Goal: Task Accomplishment & Management: Manage account settings

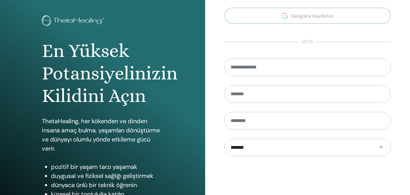
scroll to position [91, 0]
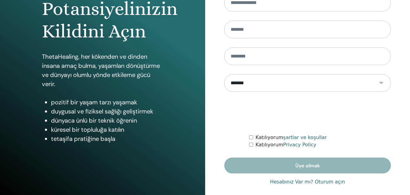
type input "**********"
click at [286, 181] on link "Hesabınız Var mı? Oturum açın" at bounding box center [307, 181] width 75 height 7
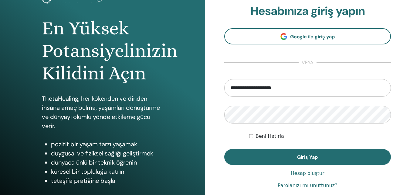
scroll to position [91, 0]
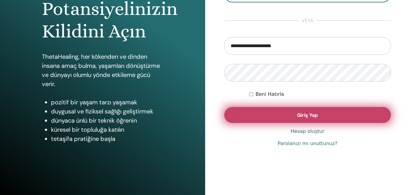
click at [295, 117] on button "Giriş Yap" at bounding box center [307, 115] width 167 height 16
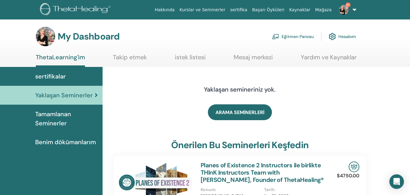
click at [286, 38] on link "Eğitmen Panosu" at bounding box center [293, 36] width 42 height 13
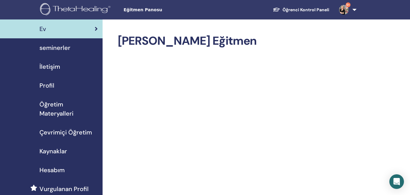
click at [55, 49] on span "seminerler" at bounding box center [54, 47] width 31 height 9
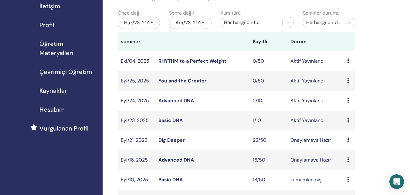
scroll to position [61, 0]
click at [173, 103] on link "Advanced DNA" at bounding box center [177, 100] width 36 height 6
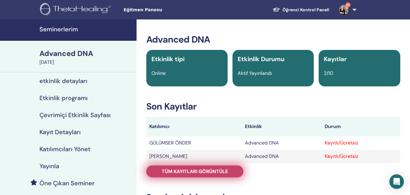
click at [211, 170] on span "Tüm kayıtları görüntüle" at bounding box center [195, 171] width 66 height 6
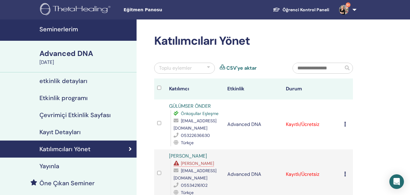
click at [344, 124] on td "Kaydı İptal Et Otomatik onaylama Ücretli Olarak İşaretle Ödenmemiş olarak işare…" at bounding box center [347, 124] width 12 height 50
click at [345, 124] on icon at bounding box center [345, 124] width 2 height 5
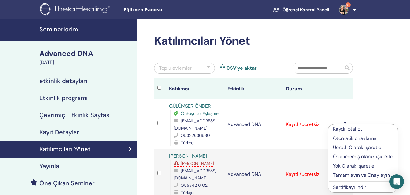
click at [347, 129] on p "Kaydı İptal Et" at bounding box center [363, 128] width 60 height 7
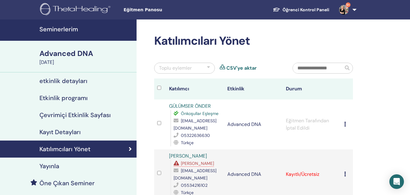
click at [61, 32] on h4 "Seminerlerim" at bounding box center [86, 29] width 94 height 7
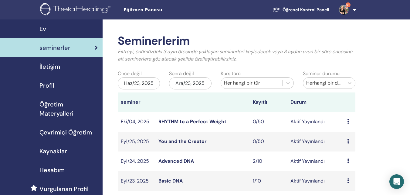
scroll to position [61, 0]
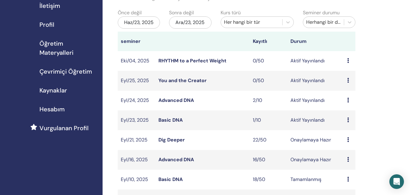
click at [167, 143] on link "Dig Deeper" at bounding box center [172, 139] width 26 height 6
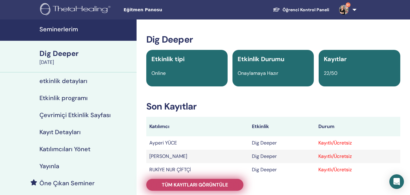
click at [198, 184] on span "Tüm kayıtları görüntüle" at bounding box center [195, 184] width 66 height 6
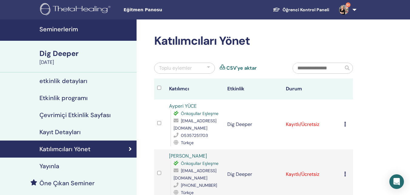
click at [82, 150] on h4 "Katılımcıları Yönet" at bounding box center [64, 148] width 51 height 7
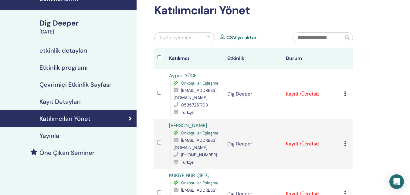
click at [80, 117] on h4 "Katılımcıları Yönet" at bounding box center [64, 118] width 51 height 7
click at [79, 118] on h4 "Katılımcıları Yönet" at bounding box center [64, 118] width 51 height 7
click at [345, 94] on icon at bounding box center [345, 93] width 2 height 5
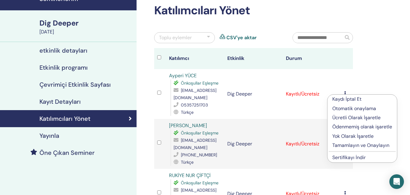
click at [347, 108] on p "Otomatik onaylama" at bounding box center [363, 108] width 60 height 7
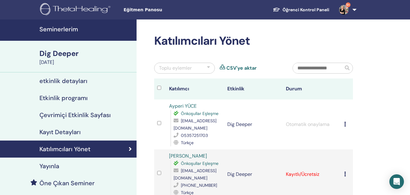
click at [207, 66] on div at bounding box center [208, 67] width 3 height 7
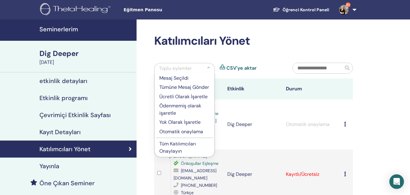
click at [172, 151] on p "Tüm Katılımcıları Onaylayın" at bounding box center [184, 147] width 50 height 15
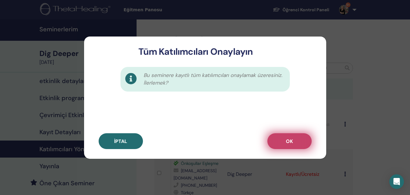
click at [293, 147] on button "OK" at bounding box center [290, 141] width 44 height 16
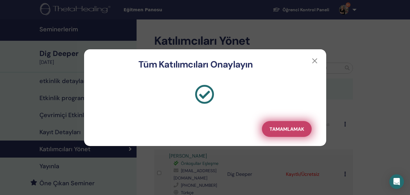
click at [289, 130] on span "Tamamlamak" at bounding box center [287, 129] width 35 height 6
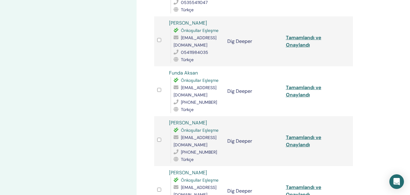
scroll to position [942, 0]
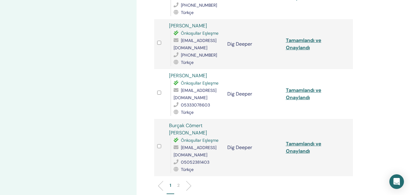
click at [178, 182] on p "2" at bounding box center [178, 185] width 2 height 6
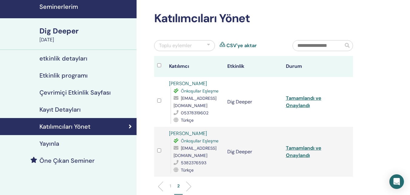
scroll to position [132, 0]
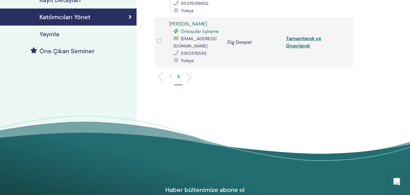
click at [170, 76] on p "1" at bounding box center [171, 76] width 2 height 6
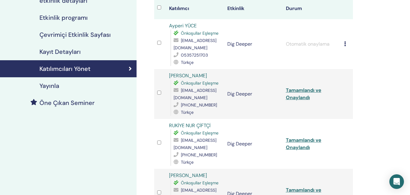
scroll to position [41, 0]
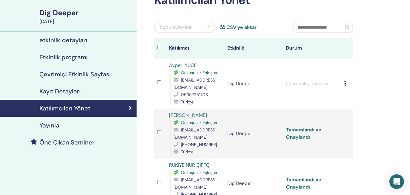
click at [346, 82] on icon at bounding box center [345, 83] width 2 height 5
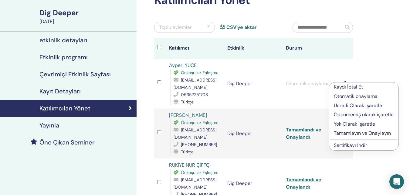
click at [352, 114] on p "Ödenmemiş olarak işaretle" at bounding box center [364, 114] width 60 height 7
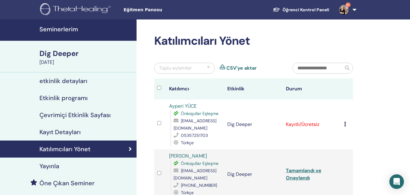
click at [344, 124] on td "Kaydı İptal Et Otomatik onaylama Ücretli Olarak İşaretle Ödenmemiş olarak işare…" at bounding box center [347, 124] width 12 height 50
click at [345, 123] on icon at bounding box center [345, 124] width 2 height 5
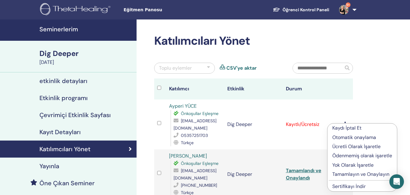
click at [349, 174] on p "Tamamlayın ve Onaylayın" at bounding box center [363, 173] width 60 height 7
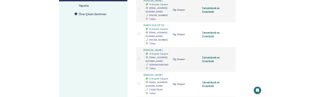
scroll to position [61, 0]
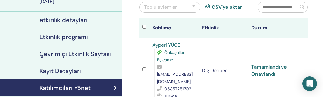
click at [266, 66] on link "Tamamlandı ve Onaylandı" at bounding box center [269, 71] width 36 height 14
click at [304, 53] on td at bounding box center [302, 71] width 10 height 64
click at [305, 52] on td at bounding box center [302, 71] width 10 height 64
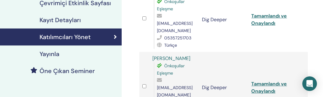
scroll to position [122, 0]
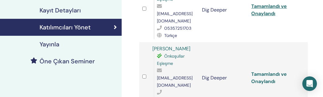
click at [269, 71] on link "Tamamlandı ve Onaylandı" at bounding box center [269, 78] width 36 height 14
click at [302, 48] on td at bounding box center [302, 78] width 10 height 72
click at [293, 42] on td "Tamamlandı ve Onaylandı" at bounding box center [273, 78] width 50 height 72
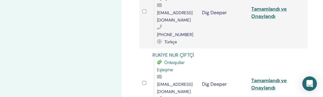
scroll to position [194, 0]
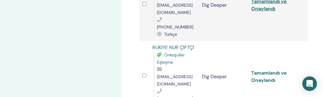
click at [272, 70] on link "Tamamlandı ve Onaylandı" at bounding box center [269, 77] width 36 height 14
click at [305, 41] on td at bounding box center [302, 77] width 10 height 72
click at [304, 41] on td at bounding box center [302, 77] width 10 height 72
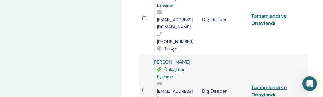
scroll to position [255, 0]
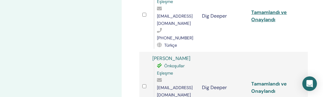
click at [264, 81] on link "Tamamlandı ve Onaylandı" at bounding box center [269, 88] width 36 height 14
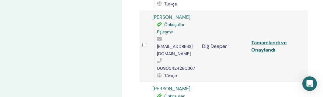
scroll to position [316, 0]
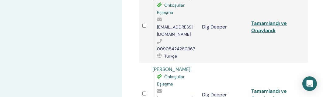
click at [267, 88] on link "Tamamlandı ve Onaylandı" at bounding box center [269, 95] width 36 height 14
click at [290, 63] on td "Tamamlandı ve Onaylandı" at bounding box center [273, 95] width 50 height 64
click at [302, 63] on td at bounding box center [302, 95] width 10 height 64
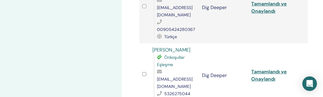
scroll to position [346, 0]
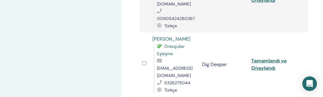
click at [304, 36] on td at bounding box center [302, 65] width 10 height 64
click at [302, 36] on td at bounding box center [302, 65] width 10 height 64
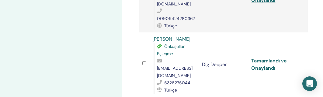
click at [297, 41] on td "Tamamlandı ve Onaylandı" at bounding box center [273, 65] width 50 height 64
click at [293, 43] on td "Tamamlandı ve Onaylandı" at bounding box center [273, 65] width 50 height 64
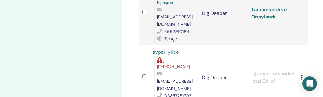
scroll to position [468, 0]
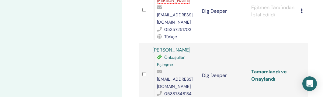
scroll to position [559, 0]
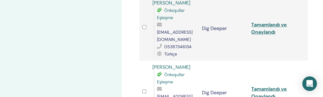
scroll to position [589, 0]
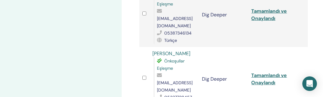
click at [305, 47] on td at bounding box center [302, 79] width 10 height 64
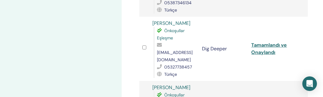
scroll to position [650, 0]
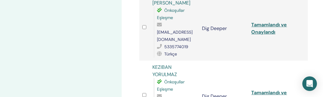
scroll to position [711, 0]
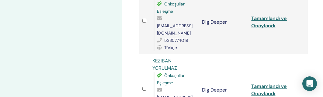
click at [268, 54] on td "Tamamlandı ve Onaylandı" at bounding box center [273, 90] width 50 height 72
click at [288, 54] on td "Tamamlandı ve Onaylandı" at bounding box center [273, 90] width 50 height 72
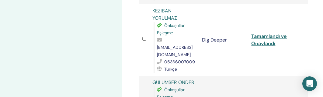
scroll to position [772, 0]
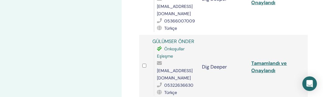
scroll to position [832, 0]
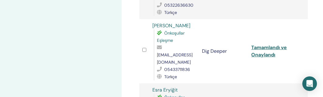
scroll to position [893, 0]
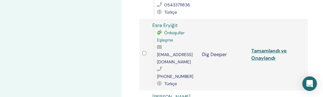
scroll to position [954, 0]
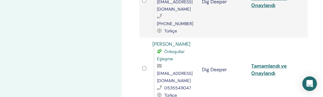
scroll to position [1015, 0]
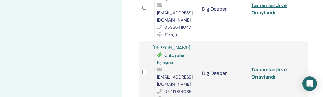
scroll to position [1075, 0]
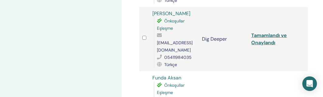
scroll to position [1106, 0]
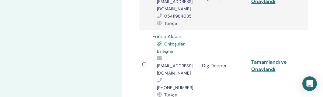
scroll to position [1166, 0]
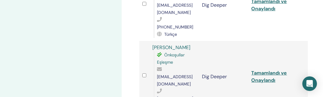
scroll to position [1227, 0]
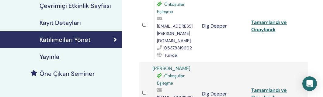
scroll to position [78, 0]
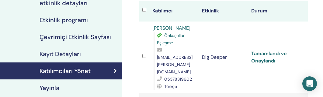
click at [267, 50] on link "Tamamlandı ve Onaylandı" at bounding box center [269, 57] width 36 height 14
click at [291, 33] on td "Tamamlandı ve Onaylandı" at bounding box center [273, 58] width 50 height 72
click at [293, 40] on td "Tamamlandı ve Onaylandı" at bounding box center [273, 58] width 50 height 72
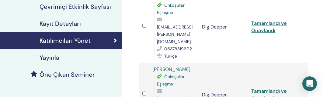
scroll to position [139, 0]
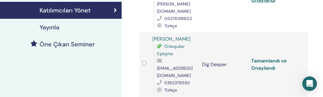
click at [263, 58] on link "Tamamlandı ve Onaylandı" at bounding box center [269, 65] width 36 height 14
